Goal: Book appointment/travel/reservation

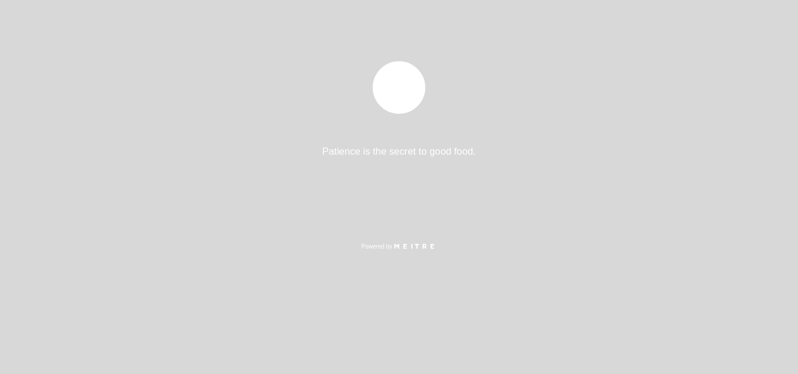
select select "pt"
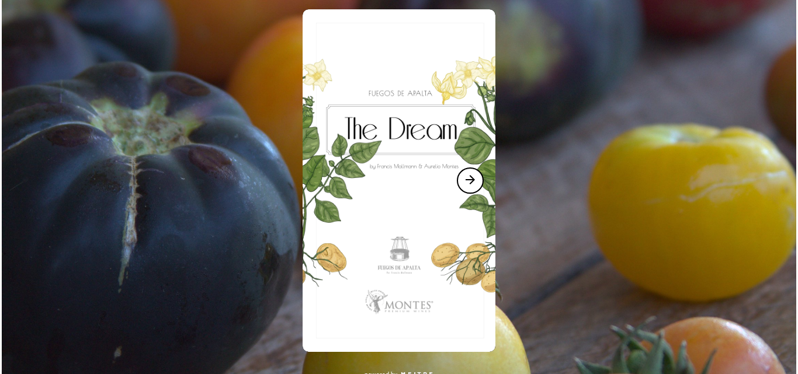
scroll to position [218, 0]
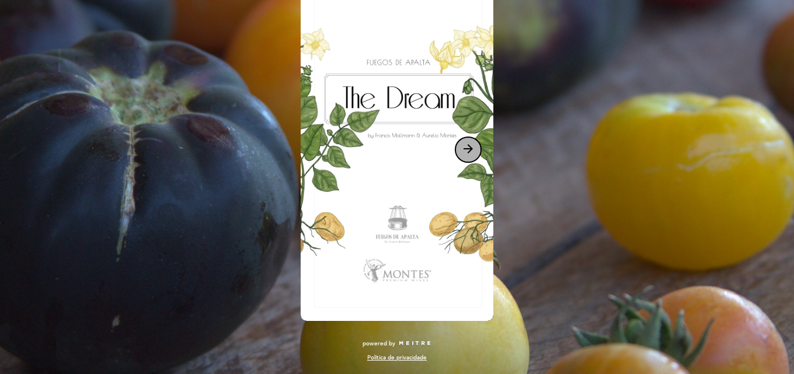
click at [469, 149] on icon "arrow_forward" at bounding box center [468, 149] width 14 height 14
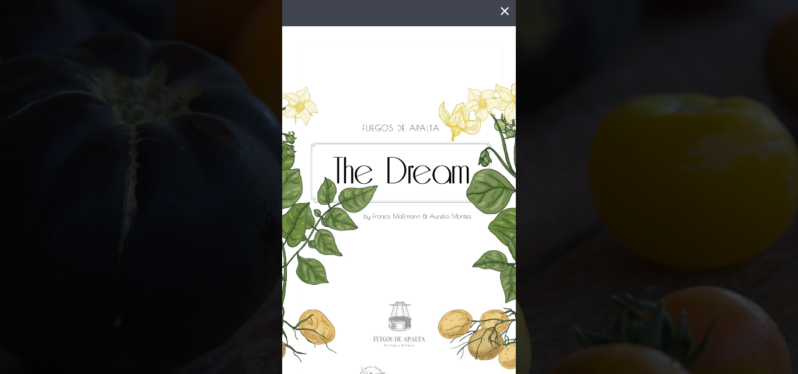
click at [432, 218] on img at bounding box center [399, 233] width 234 height 415
click at [427, 173] on img at bounding box center [399, 233] width 234 height 415
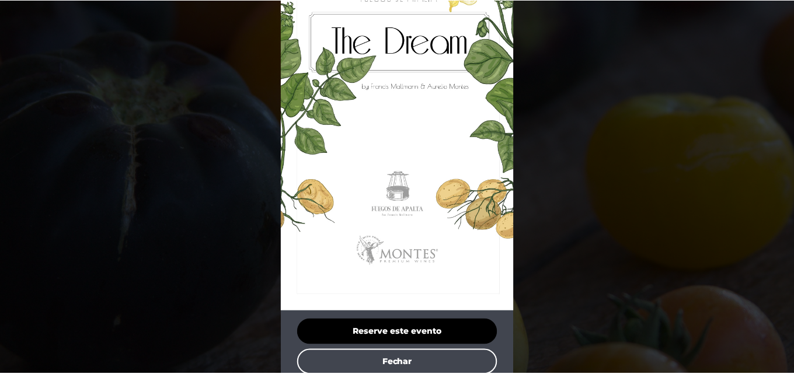
scroll to position [140, 0]
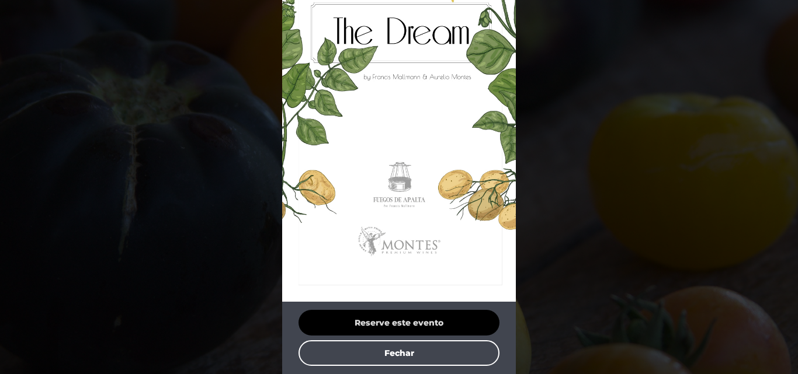
click at [402, 324] on button "Reserve este evento" at bounding box center [398, 323] width 201 height 26
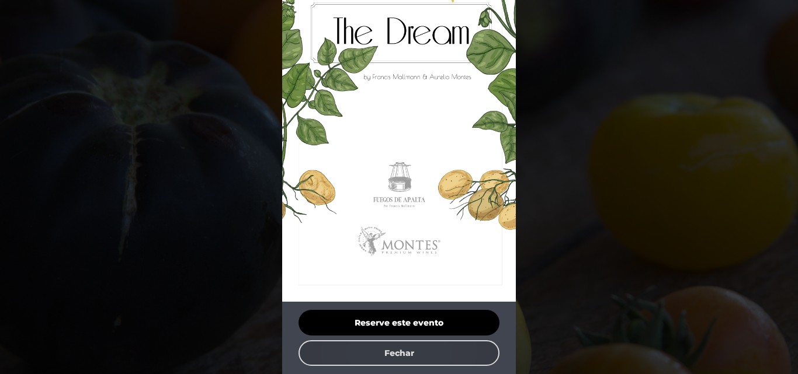
click at [394, 352] on button "Fechar" at bounding box center [398, 353] width 201 height 26
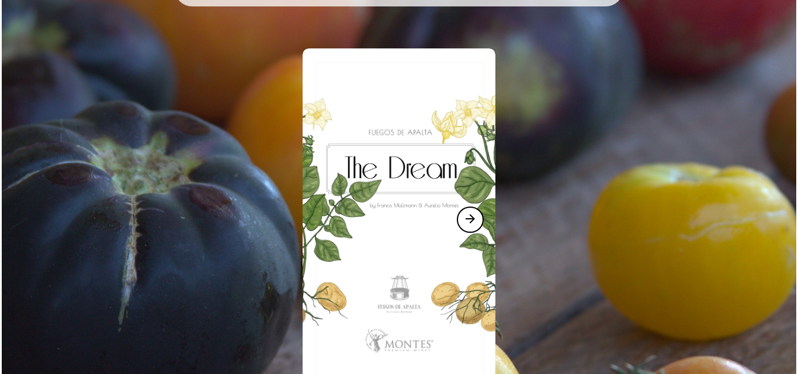
scroll to position [0, 0]
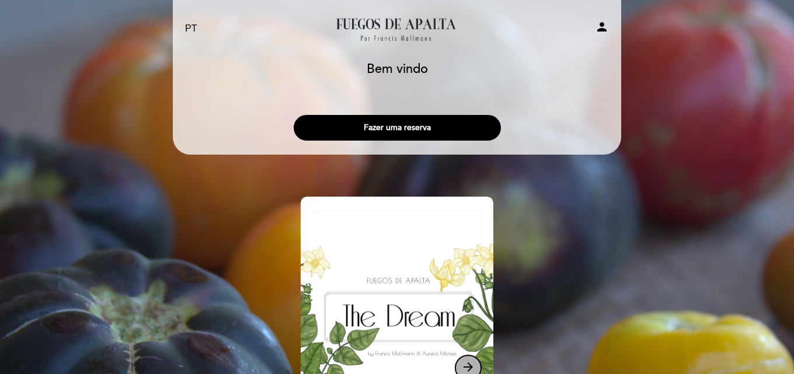
click at [475, 363] on button "arrow_forward" at bounding box center [468, 368] width 27 height 26
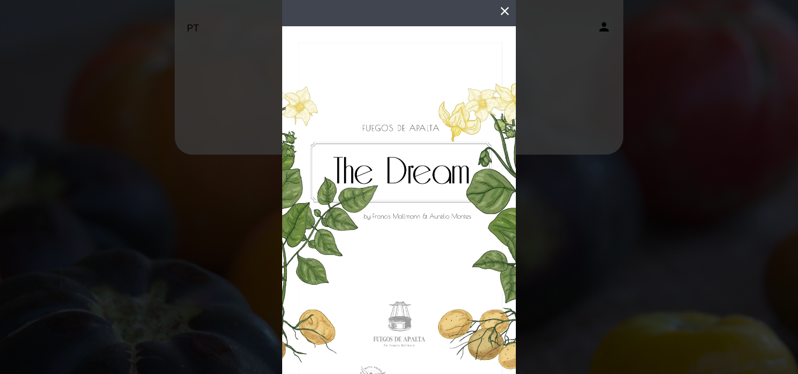
click at [498, 11] on icon "close" at bounding box center [505, 11] width 14 height 14
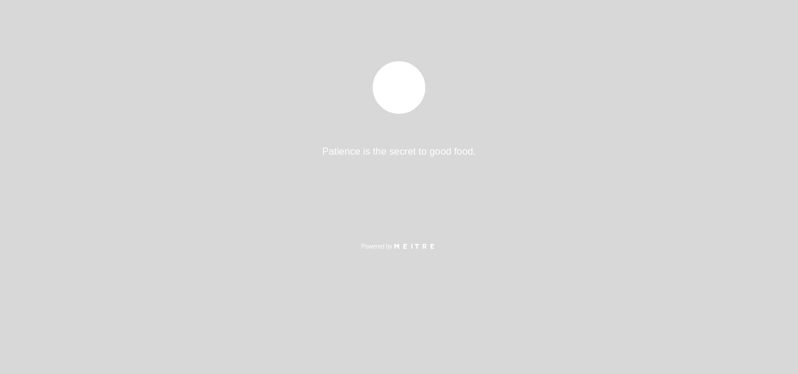
select select "pt"
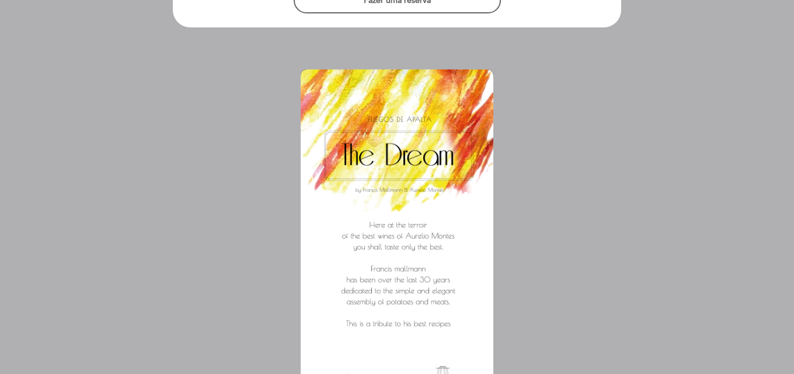
scroll to position [175, 0]
